Goal: Task Accomplishment & Management: Manage account settings

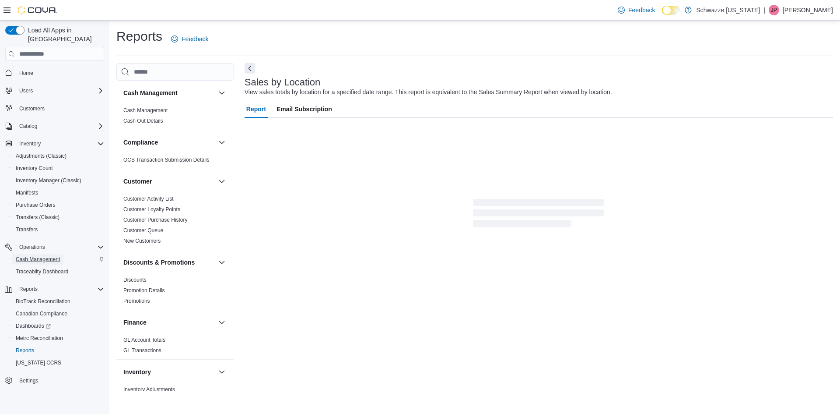
click at [55, 256] on span "Cash Management" at bounding box center [38, 259] width 44 height 7
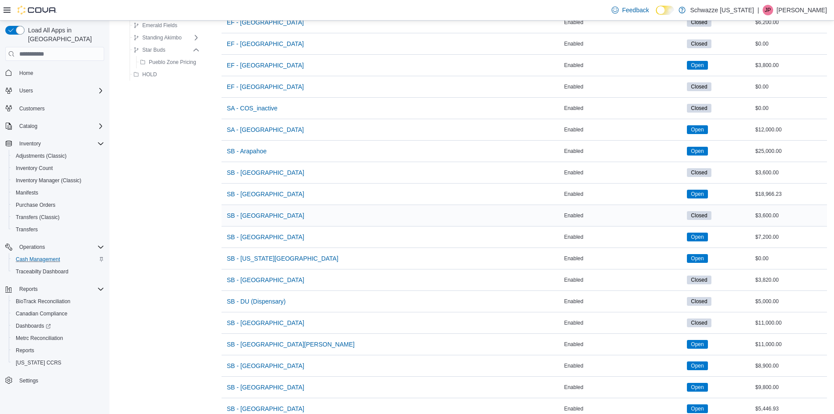
scroll to position [131, 0]
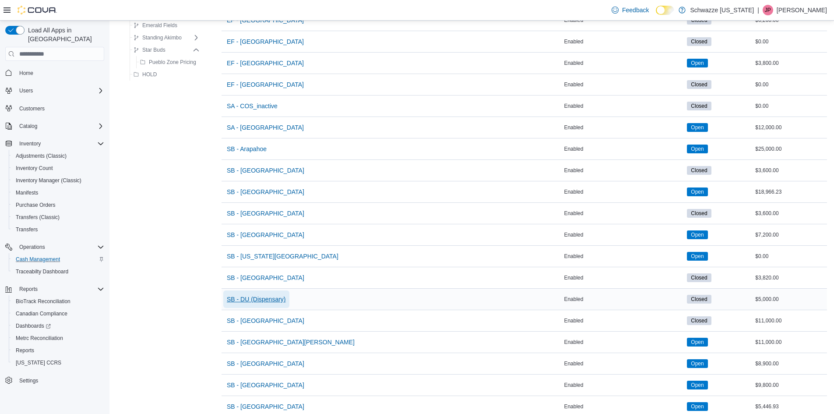
click at [273, 298] on span "SB - DU (Dispensary)" at bounding box center [256, 299] width 59 height 9
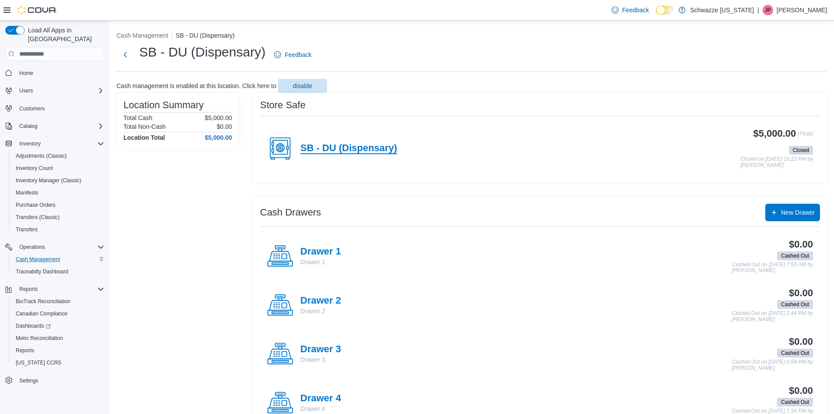
click at [387, 146] on h4 "SB - DU (Dispensary)" at bounding box center [348, 148] width 97 height 11
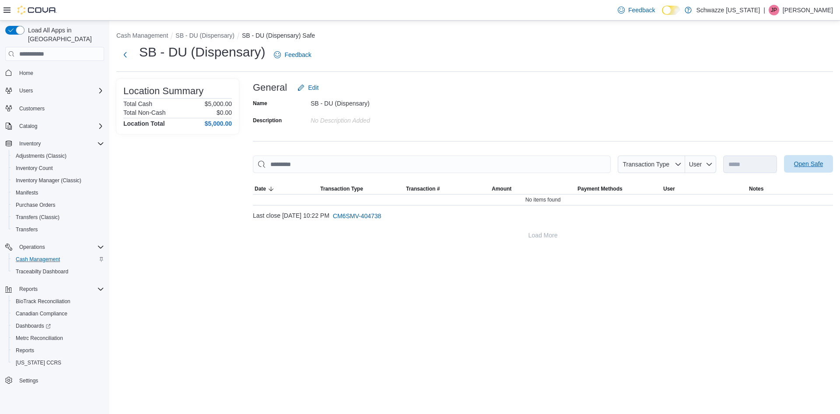
click at [798, 164] on span "Open Safe" at bounding box center [808, 163] width 29 height 9
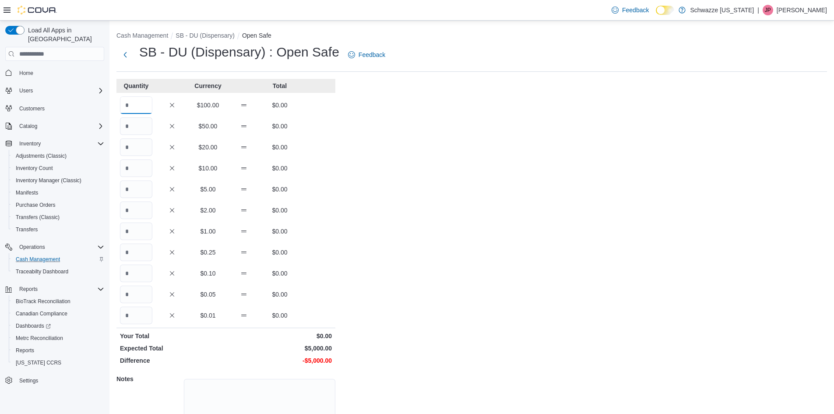
click at [139, 102] on input "Quantity" at bounding box center [136, 105] width 32 height 18
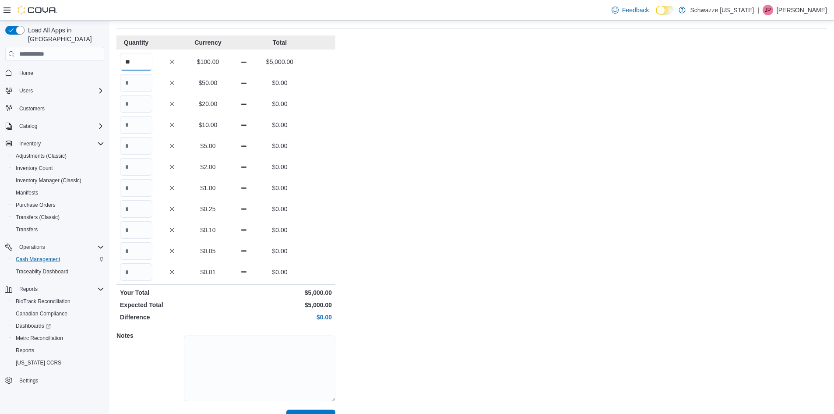
scroll to position [63, 0]
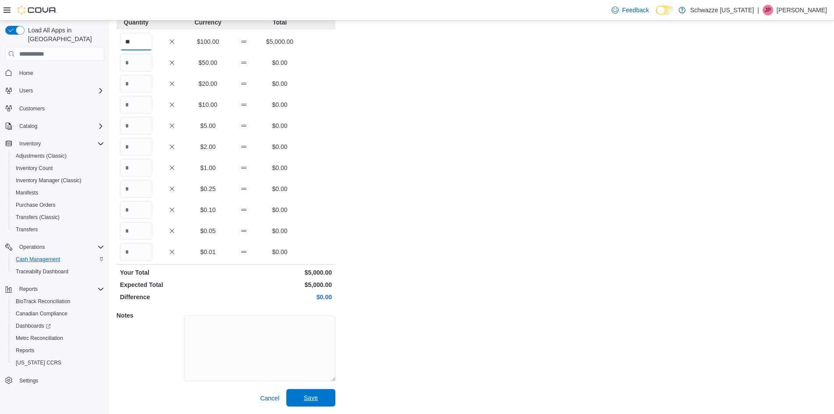
type input "**"
click at [323, 403] on span "Save" at bounding box center [310, 398] width 39 height 18
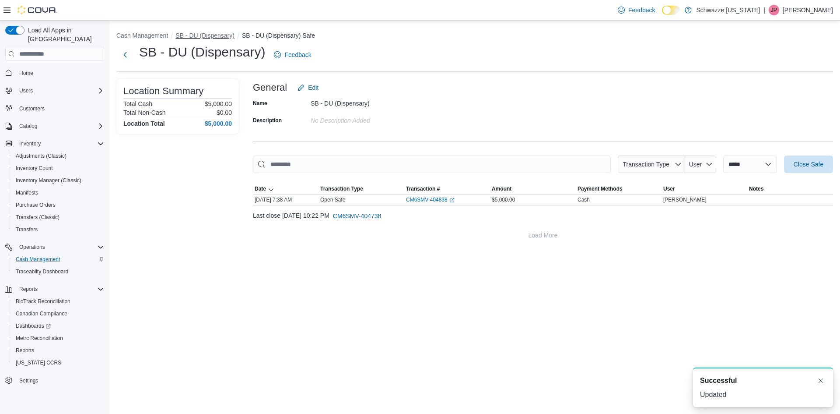
click at [211, 36] on button "SB - DU (Dispensary)" at bounding box center [205, 35] width 59 height 7
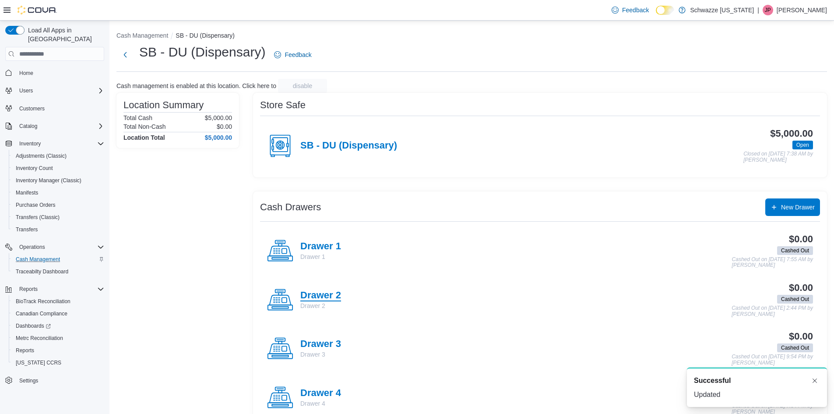
click at [328, 296] on h4 "Drawer 2" at bounding box center [320, 295] width 41 height 11
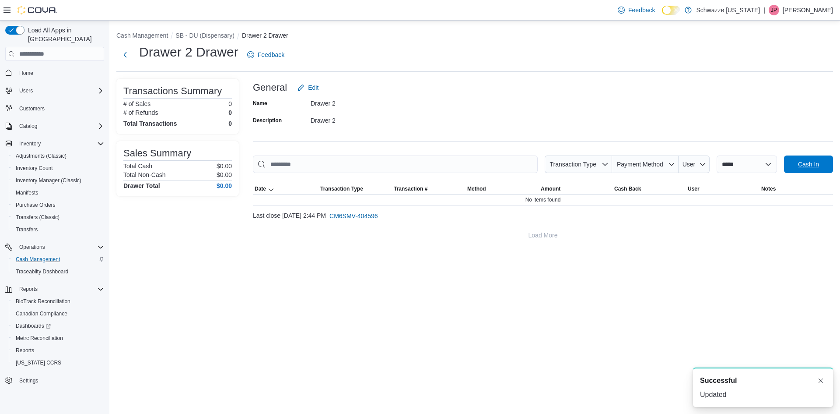
click at [821, 158] on span "Cash In" at bounding box center [809, 164] width 39 height 18
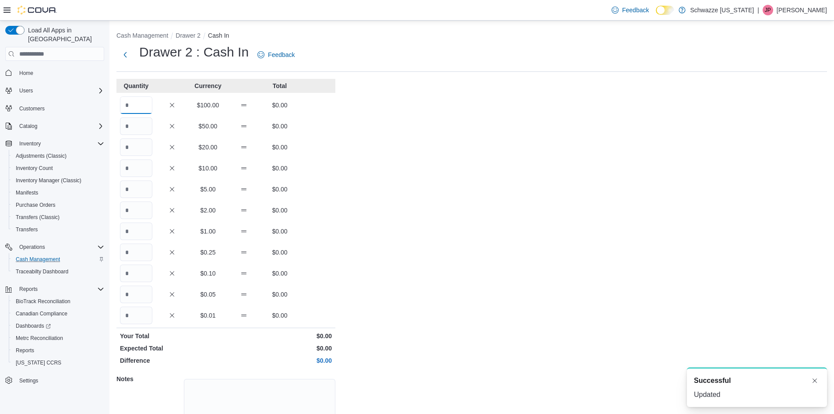
click at [131, 106] on input "Quantity" at bounding box center [136, 105] width 32 height 18
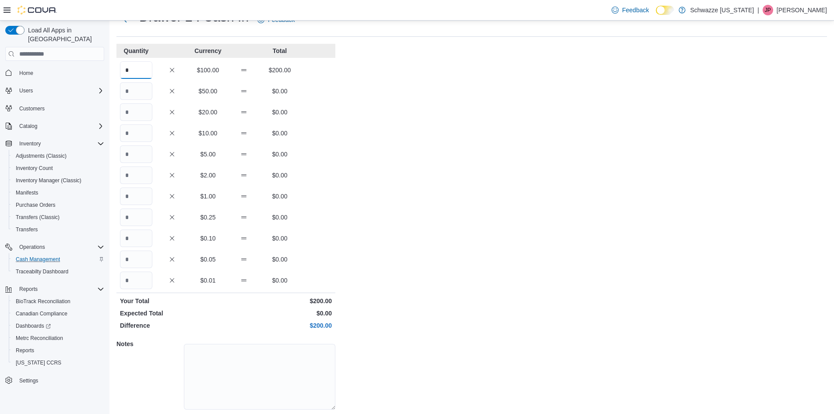
scroll to position [63, 0]
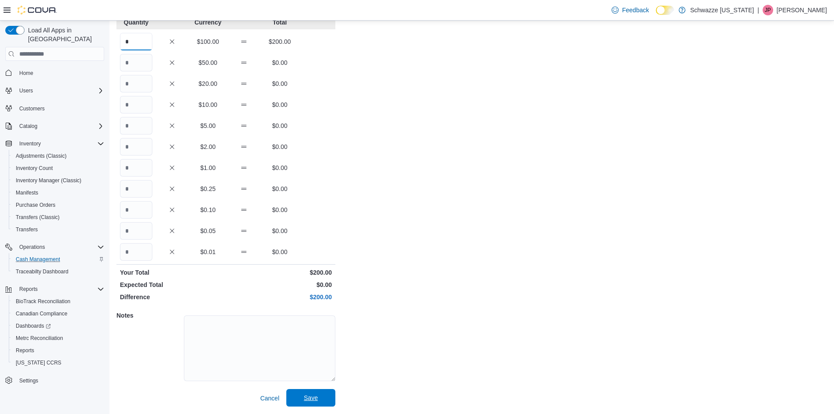
type input "*"
click at [320, 403] on span "Save" at bounding box center [310, 398] width 39 height 18
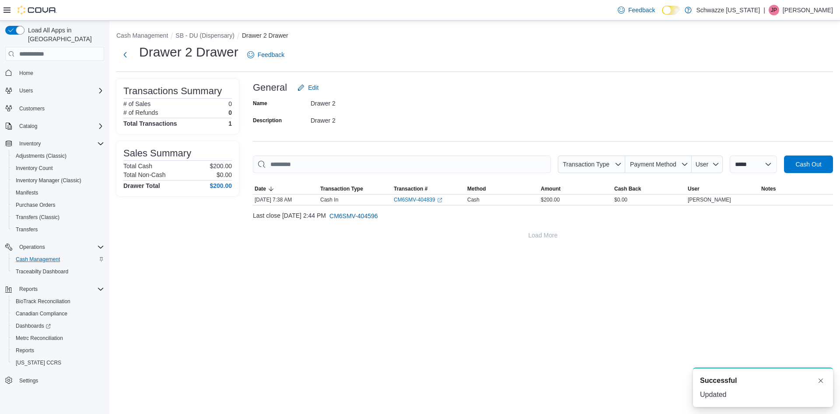
click at [194, 39] on li "SB - DU (Dispensary)" at bounding box center [209, 35] width 67 height 9
click at [197, 37] on button "SB - DU (Dispensary)" at bounding box center [205, 35] width 59 height 7
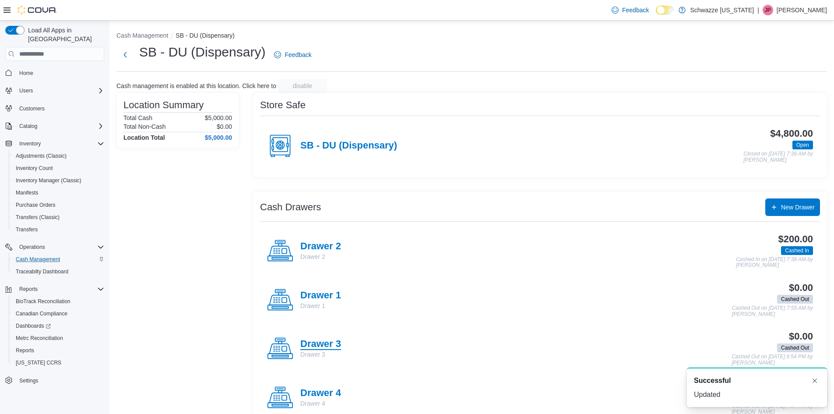
click at [329, 343] on h4 "Drawer 3" at bounding box center [320, 343] width 41 height 11
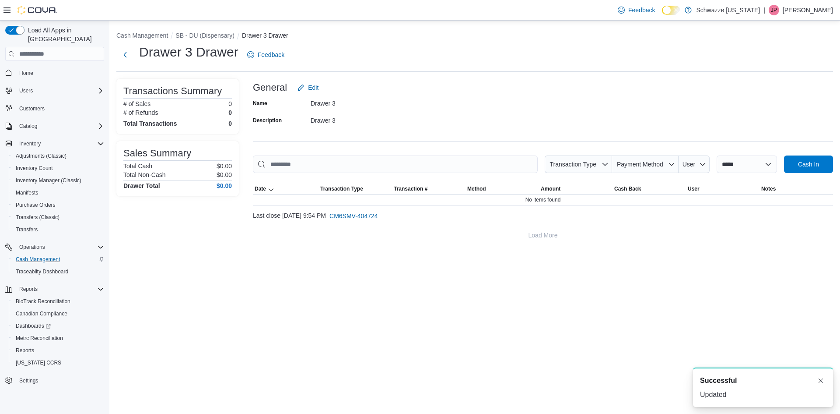
click at [800, 174] on div at bounding box center [543, 178] width 580 height 11
click at [800, 166] on span "Cash In" at bounding box center [808, 163] width 21 height 9
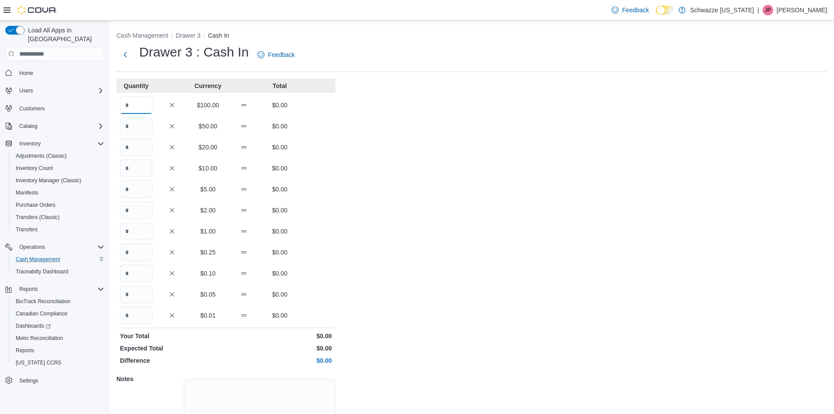
click at [140, 102] on input "Quantity" at bounding box center [136, 105] width 32 height 18
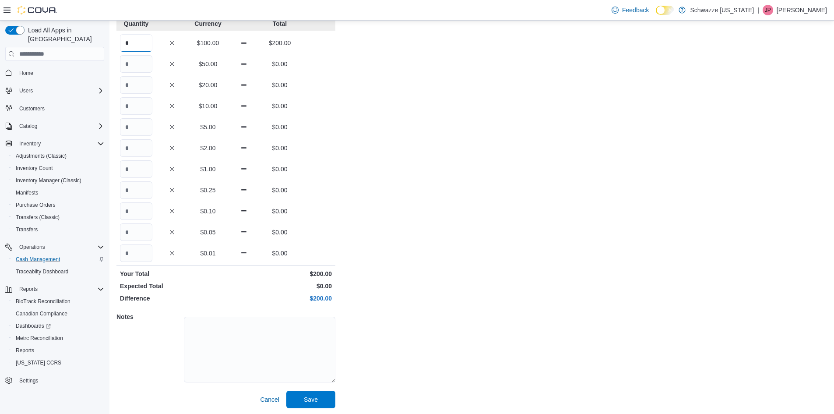
scroll to position [63, 0]
type input "*"
click at [323, 395] on span "Save" at bounding box center [310, 398] width 39 height 18
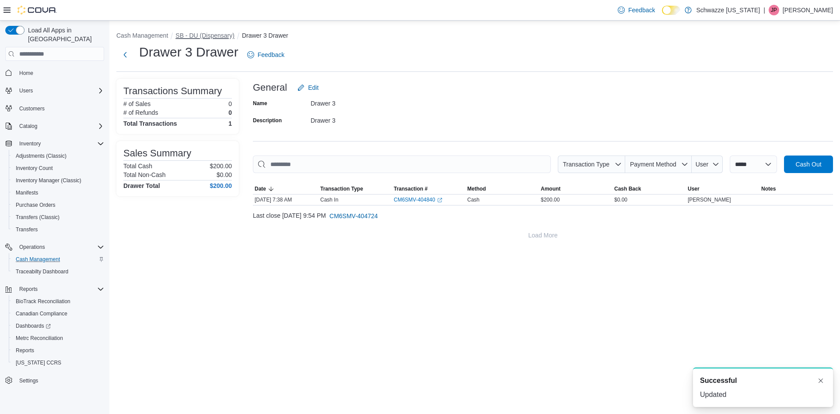
click at [194, 36] on button "SB - DU (Dispensary)" at bounding box center [205, 35] width 59 height 7
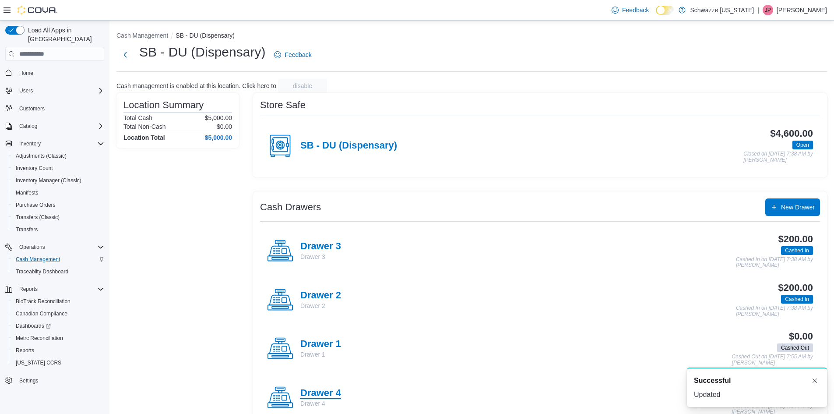
click at [325, 389] on h4 "Drawer 4" at bounding box center [320, 392] width 41 height 11
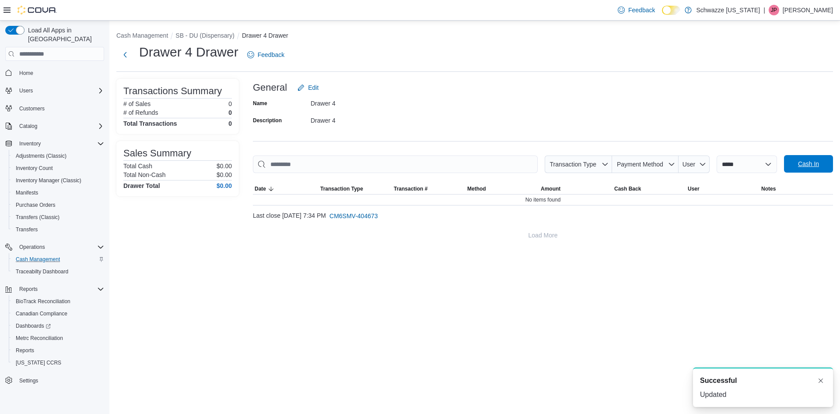
click at [811, 170] on span "Cash In" at bounding box center [809, 164] width 39 height 18
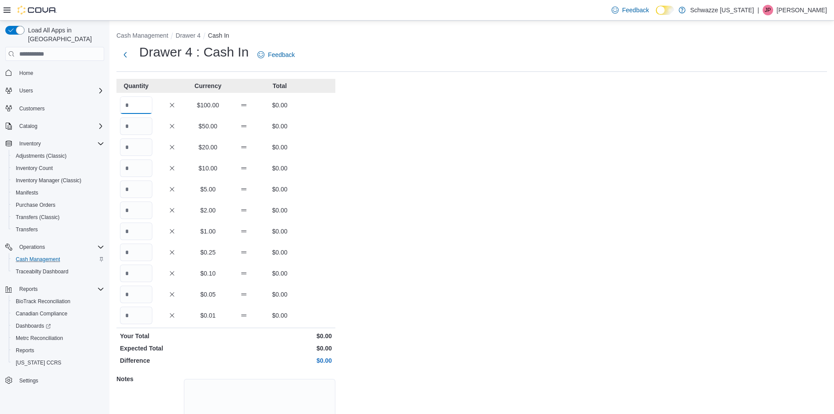
click at [124, 108] on input "Quantity" at bounding box center [136, 105] width 32 height 18
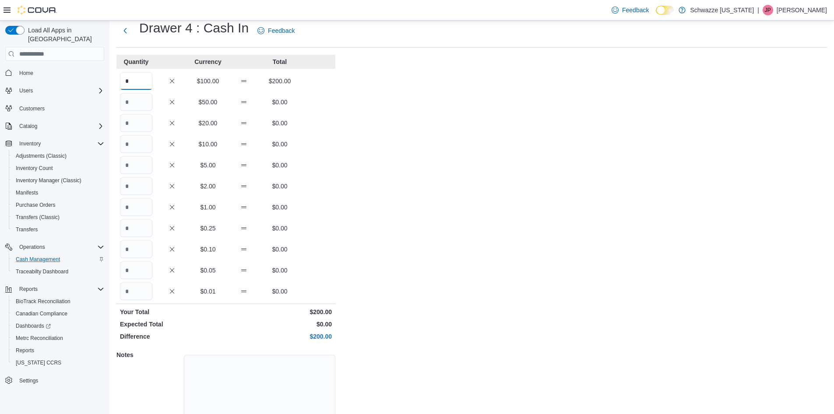
scroll to position [63, 0]
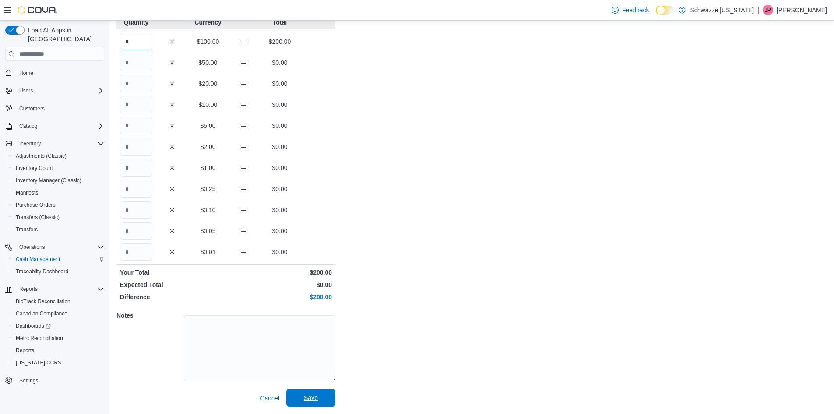
type input "*"
click at [330, 396] on button "Save" at bounding box center [310, 398] width 49 height 18
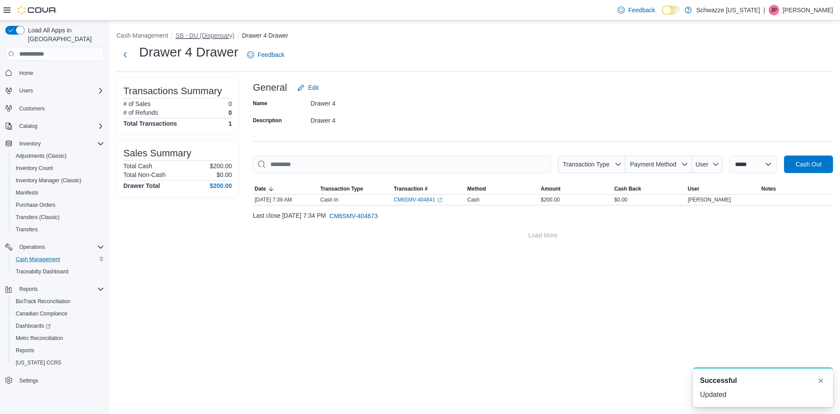
click at [218, 35] on button "SB - DU (Dispensary)" at bounding box center [205, 35] width 59 height 7
